Goal: Find specific page/section: Find specific page/section

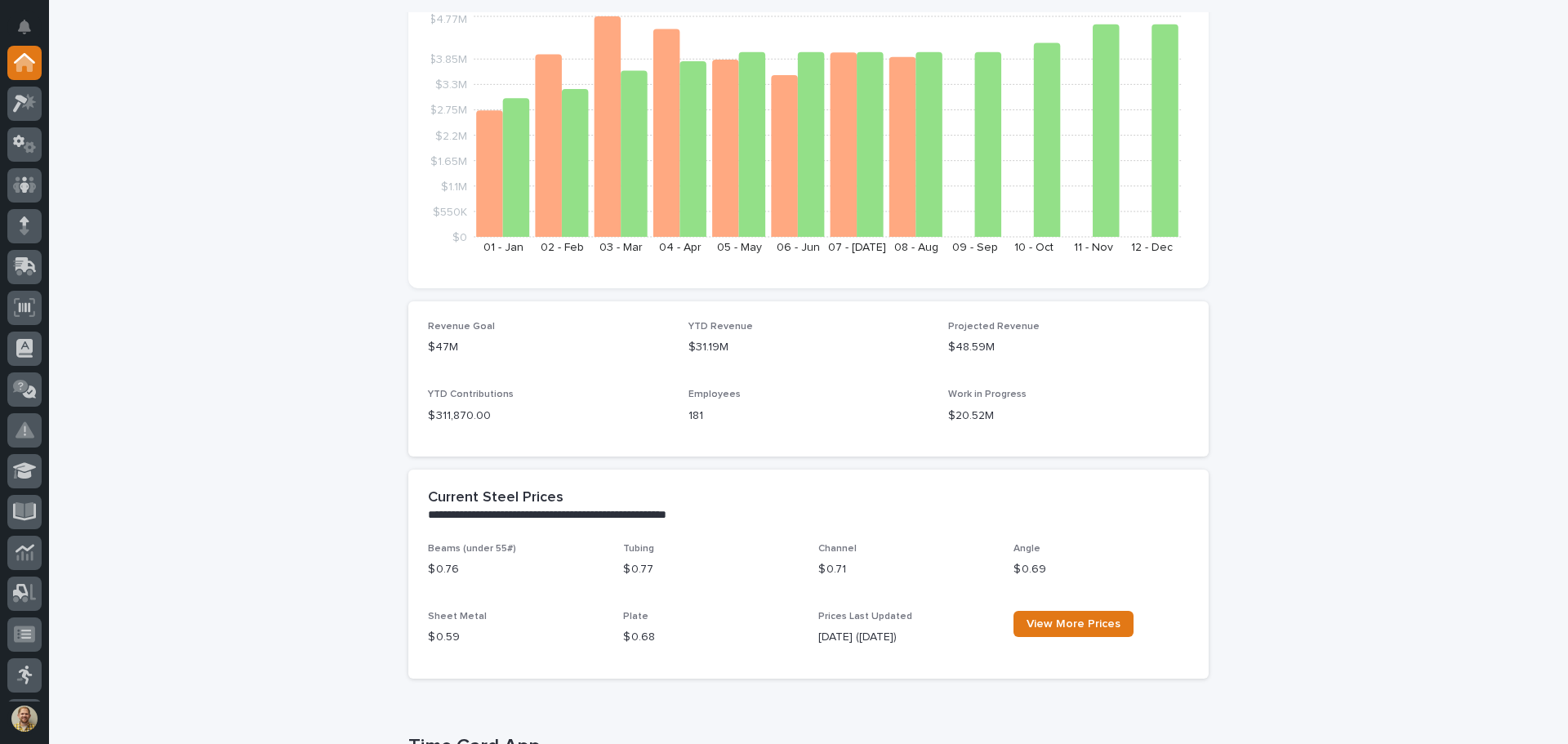
scroll to position [57, 0]
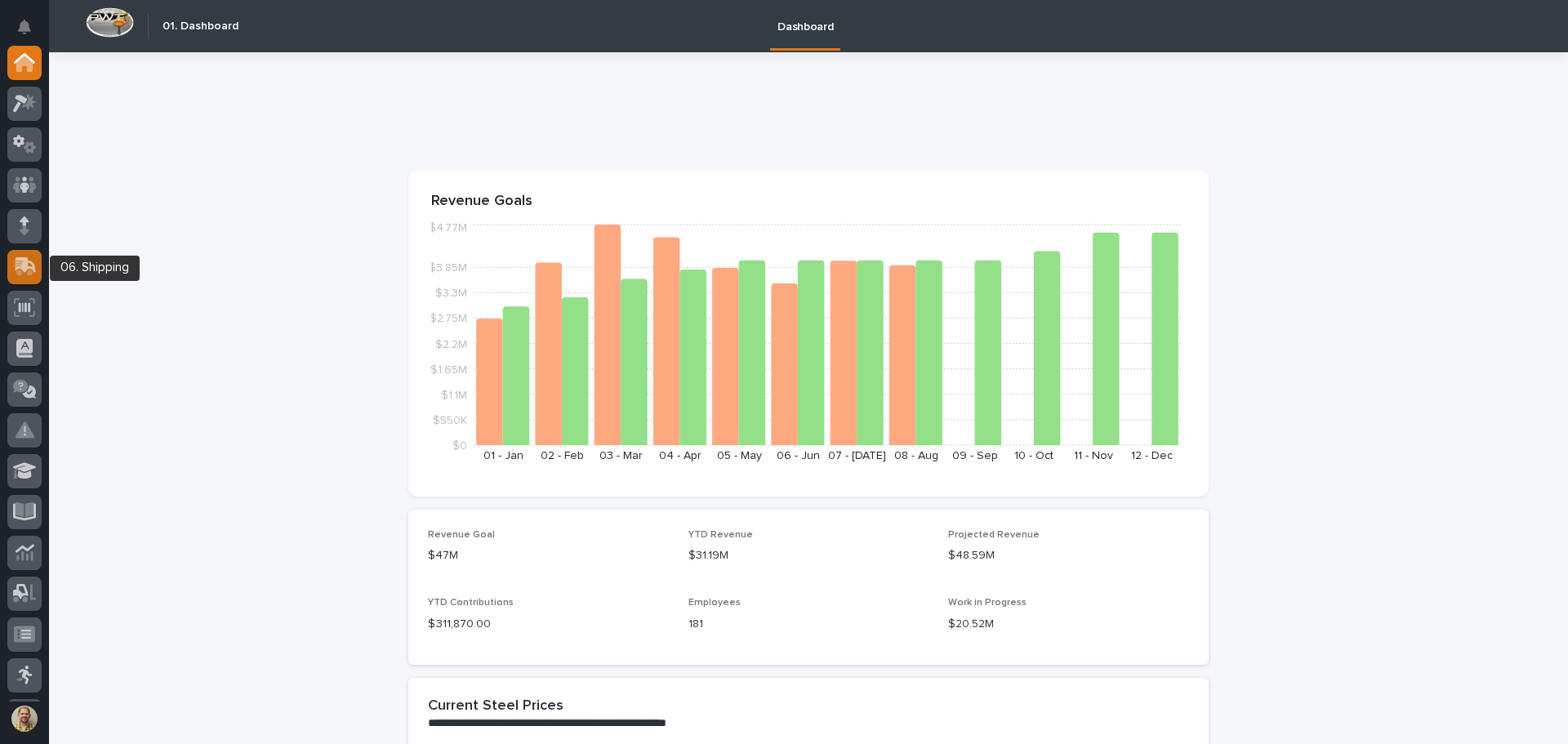
click at [30, 271] on icon at bounding box center [22, 268] width 20 height 16
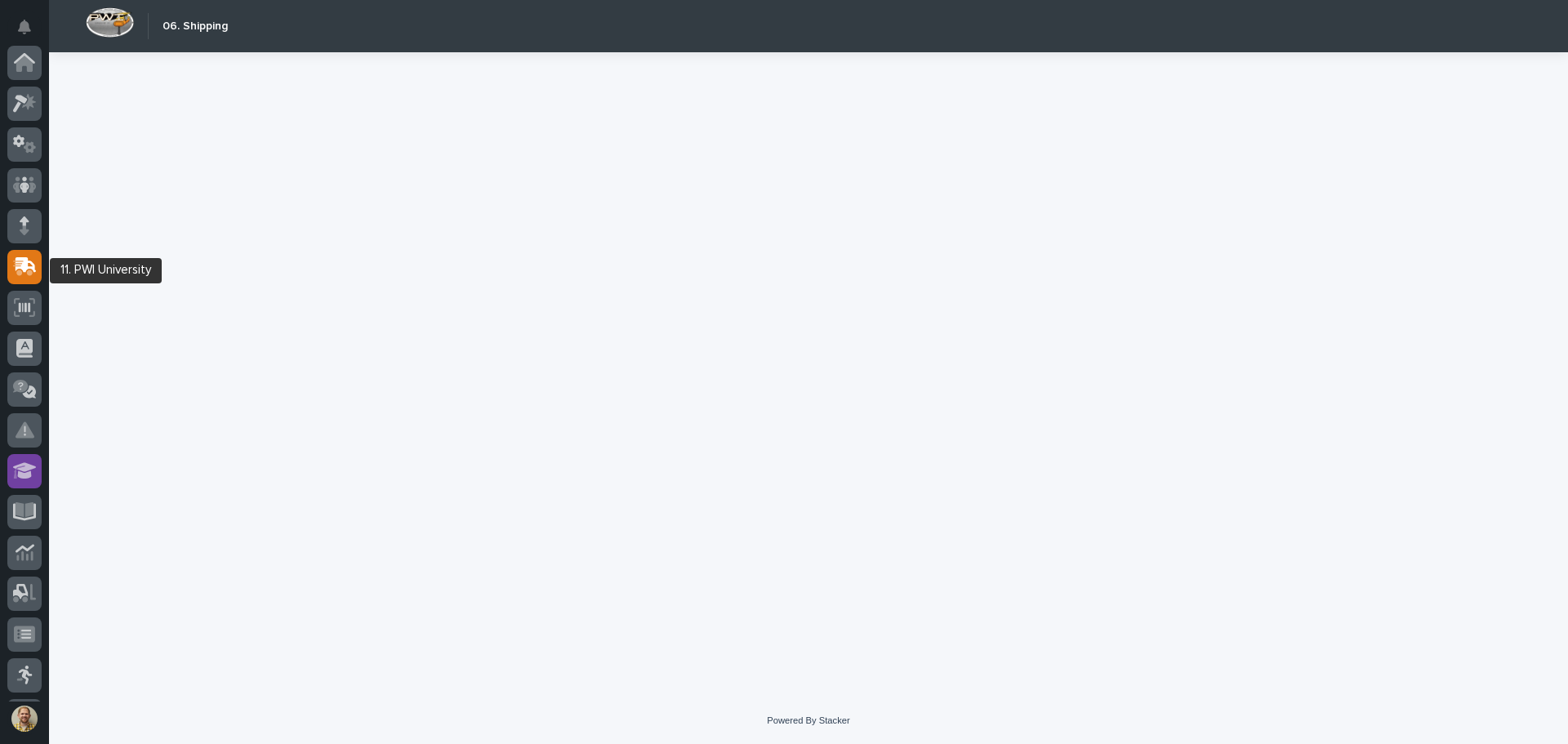
scroll to position [204, 0]
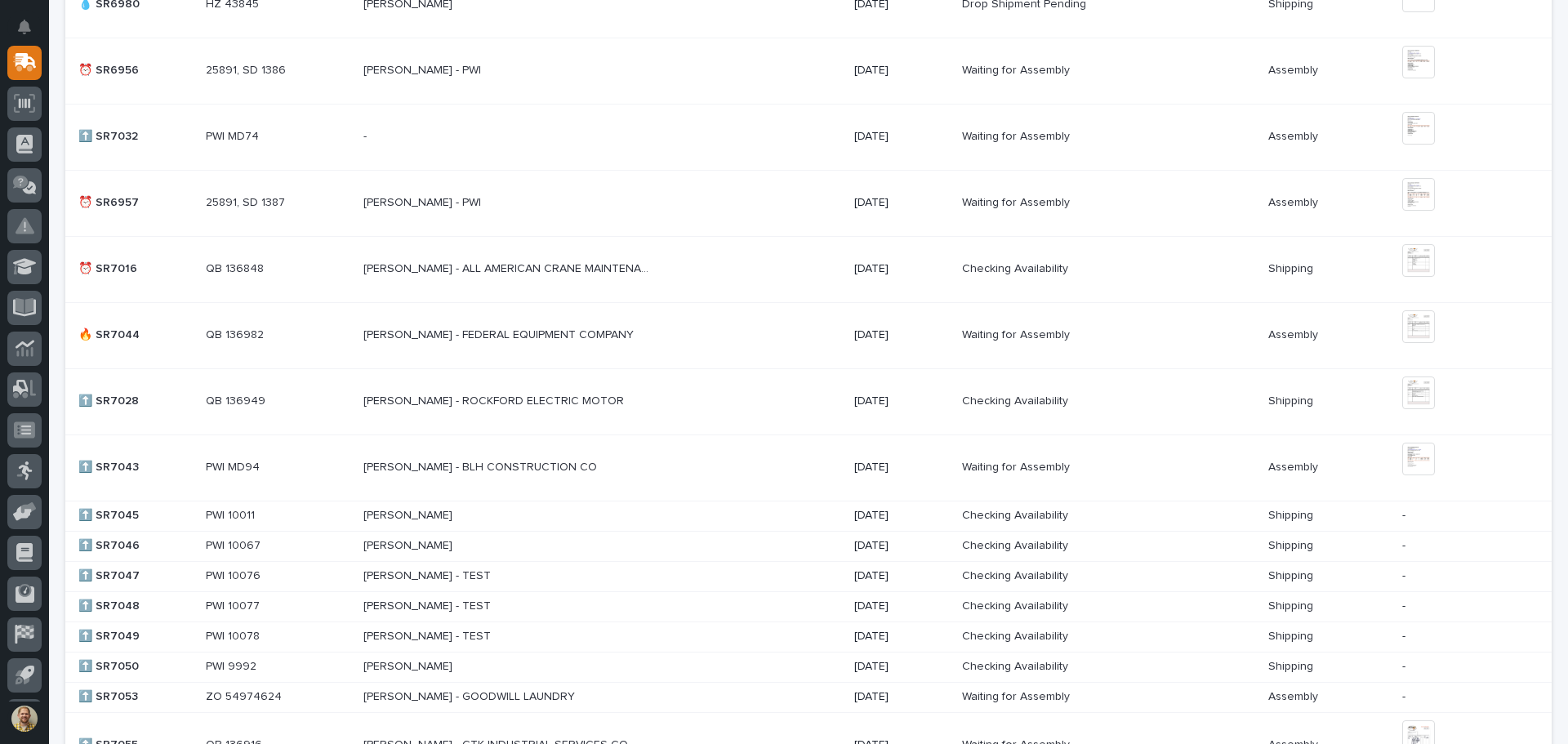
scroll to position [817, 0]
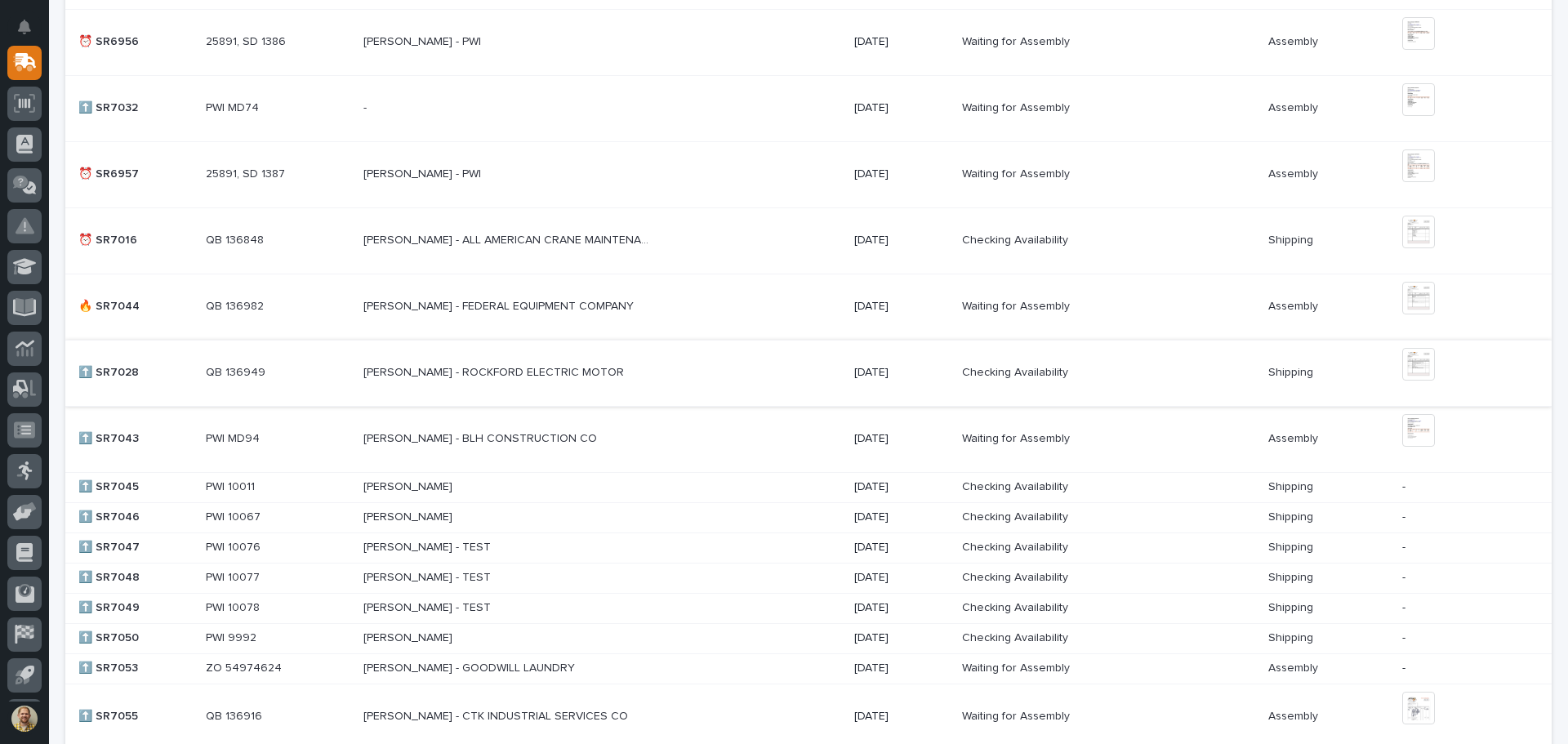
click at [1408, 364] on img at bounding box center [1418, 364] width 33 height 33
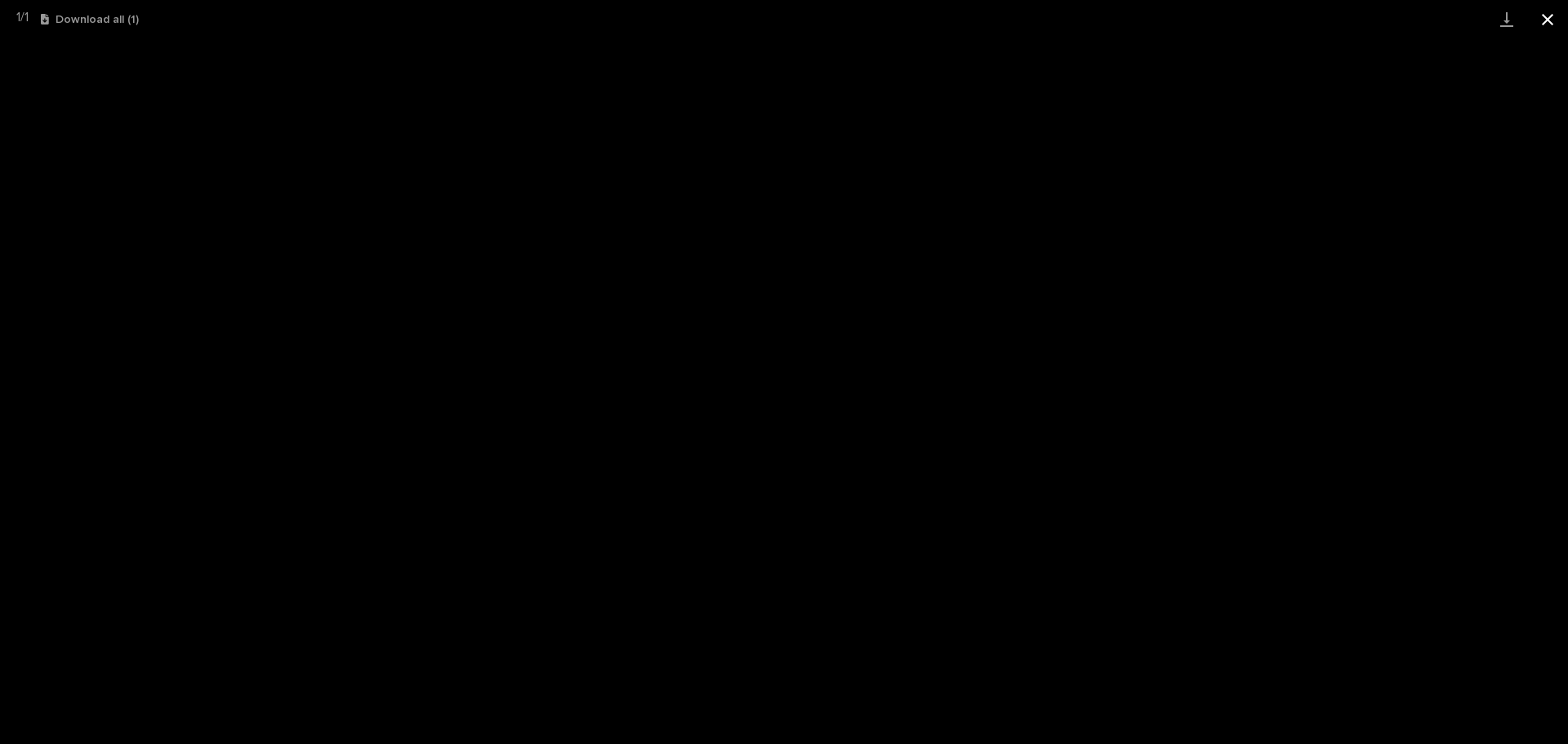
click at [1553, 17] on button "Close gallery" at bounding box center [1547, 19] width 41 height 38
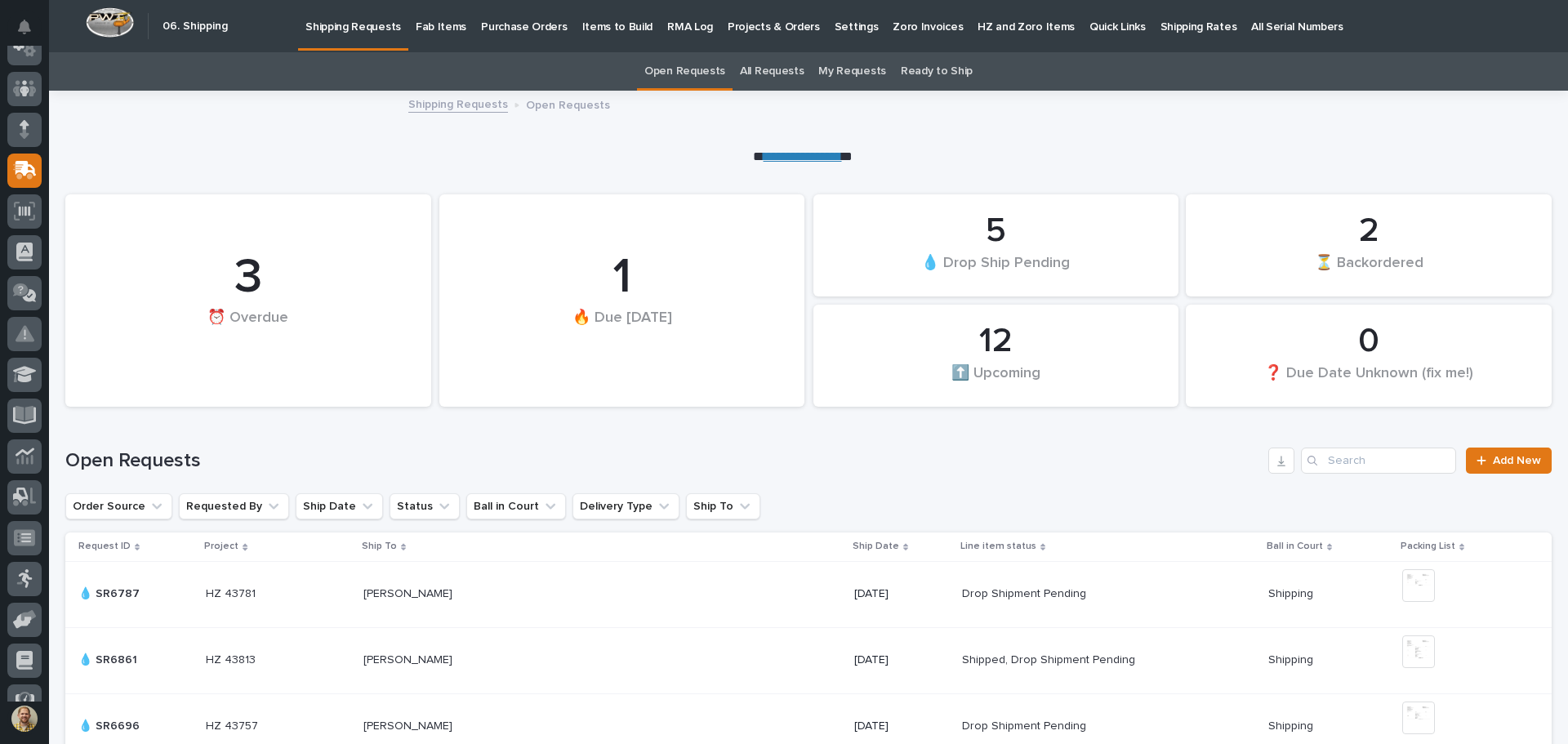
scroll to position [0, 0]
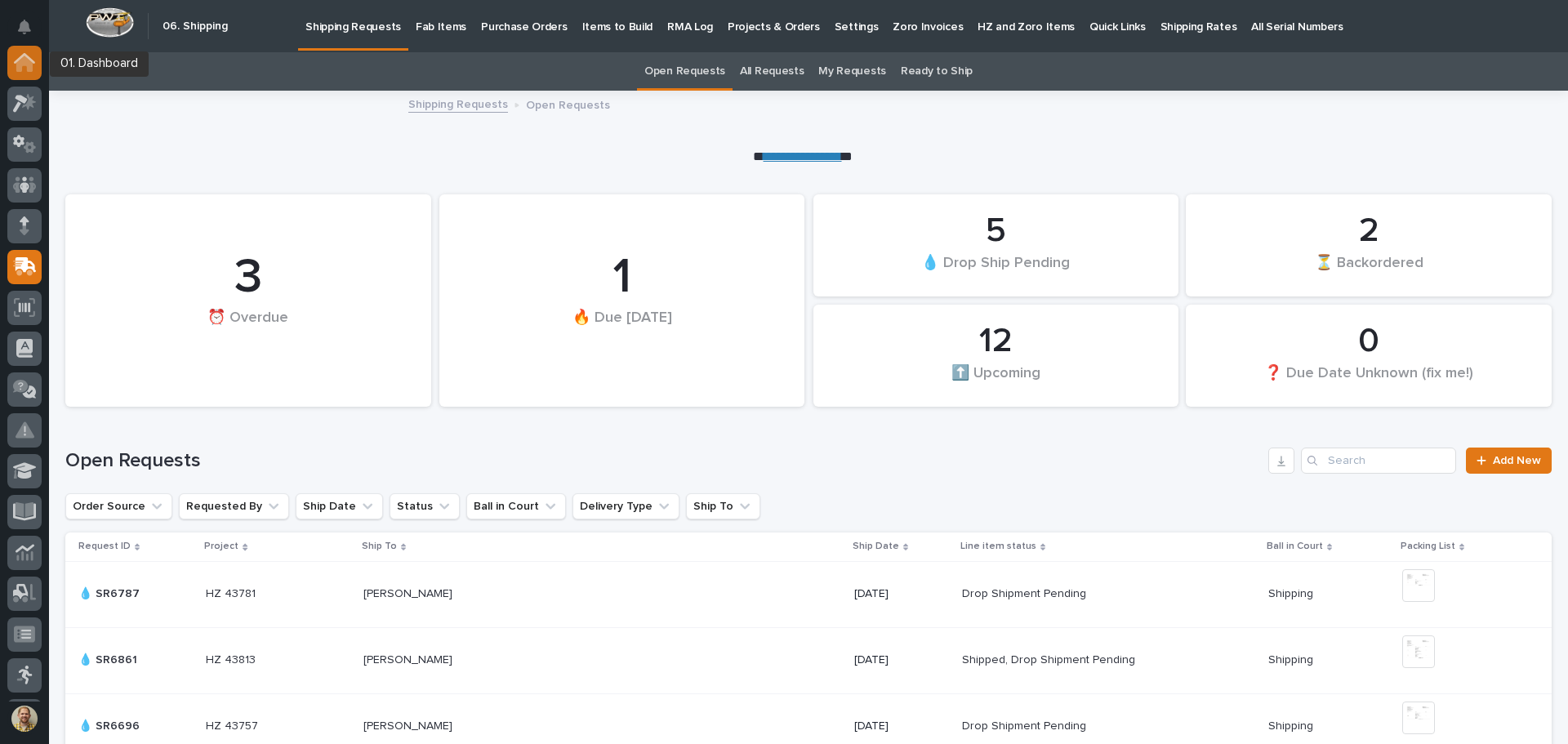
click at [10, 66] on div at bounding box center [24, 63] width 35 height 35
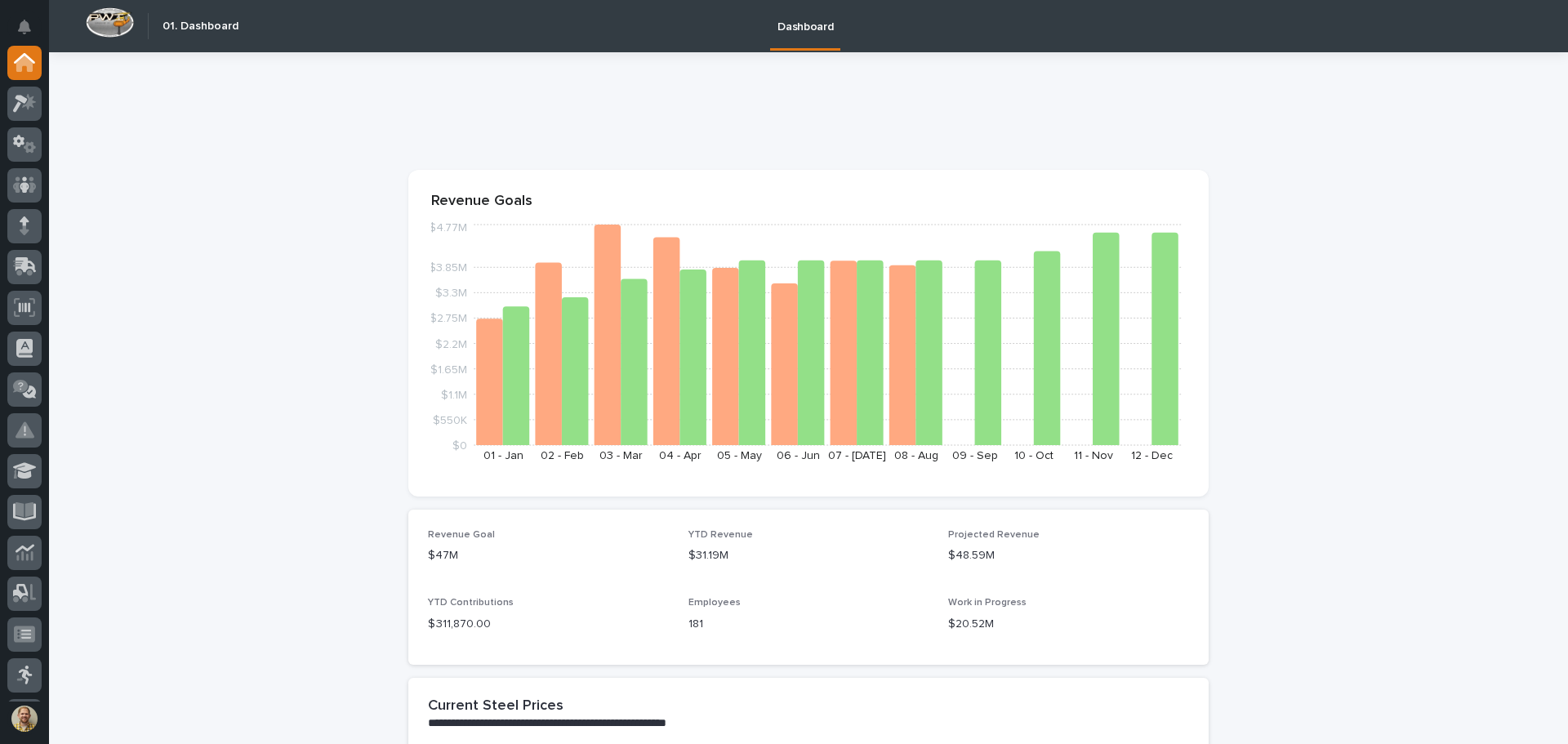
click at [22, 64] on icon at bounding box center [23, 63] width 16 height 16
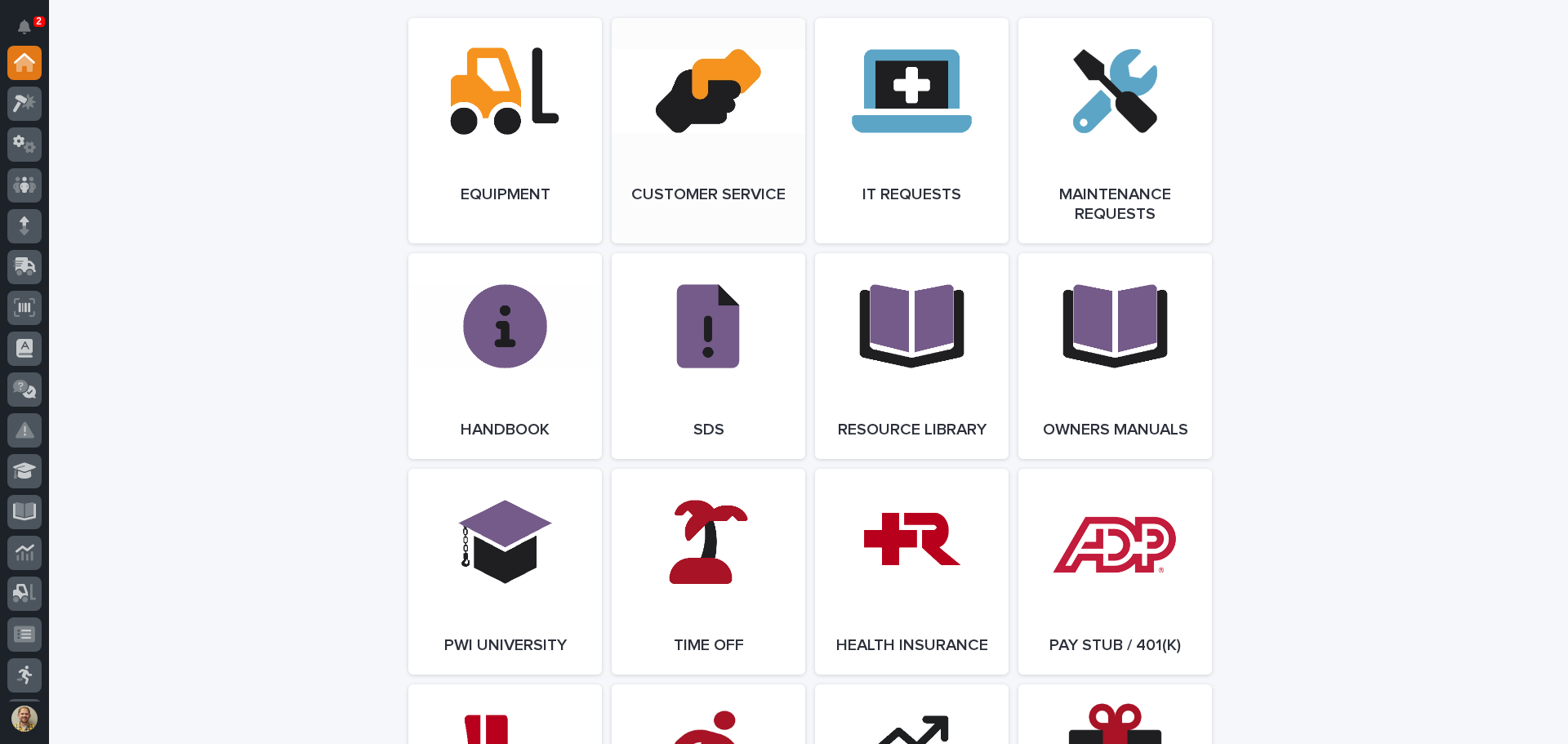
scroll to position [1772, 0]
